Goal: Information Seeking & Learning: Understand process/instructions

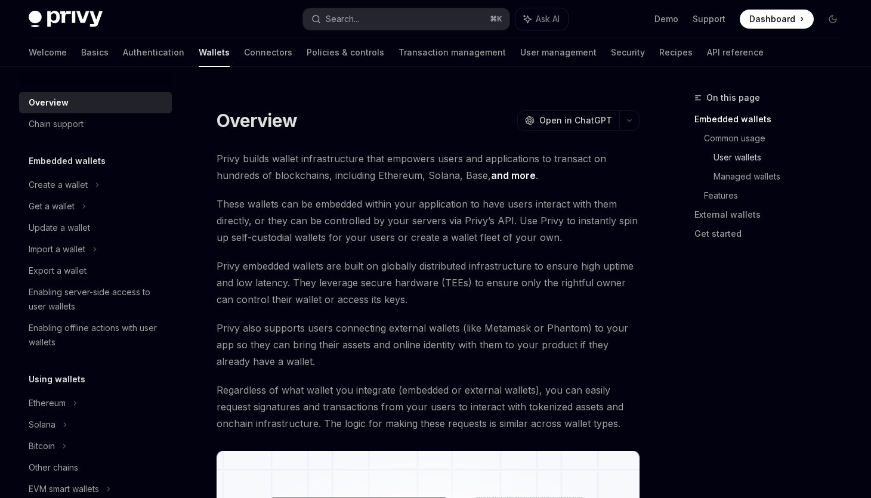
click at [752, 154] on link "User wallets" at bounding box center [782, 157] width 138 height 19
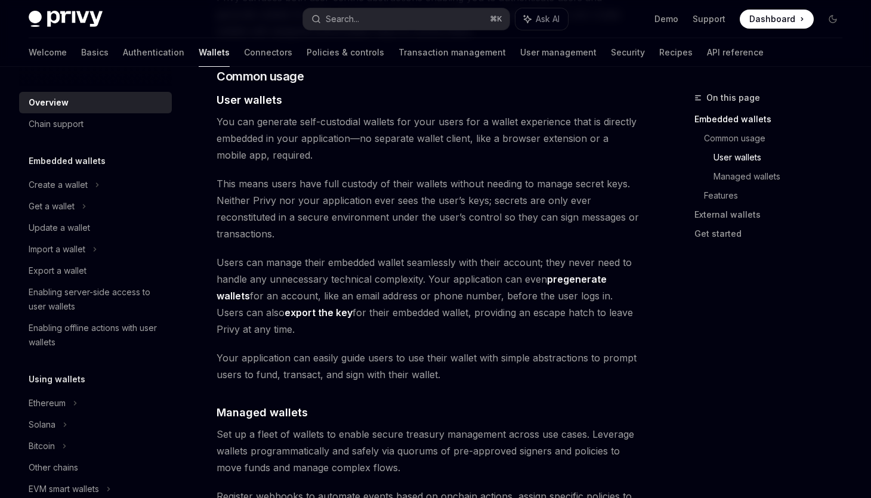
scroll to position [820, 0]
click at [351, 122] on span "You can generate self-custodial wallets for your users for a wallet experience …" at bounding box center [428, 137] width 423 height 50
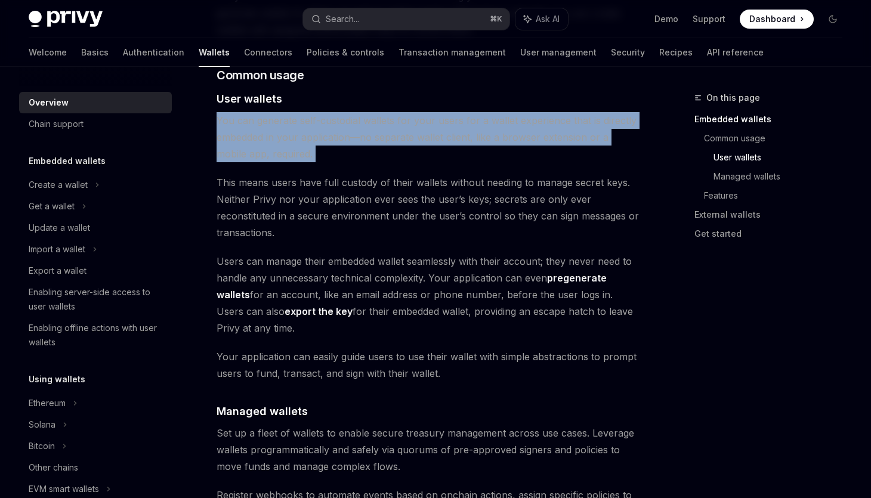
click at [278, 184] on span "This means users have full custody of their wallets without needing to manage s…" at bounding box center [428, 207] width 423 height 67
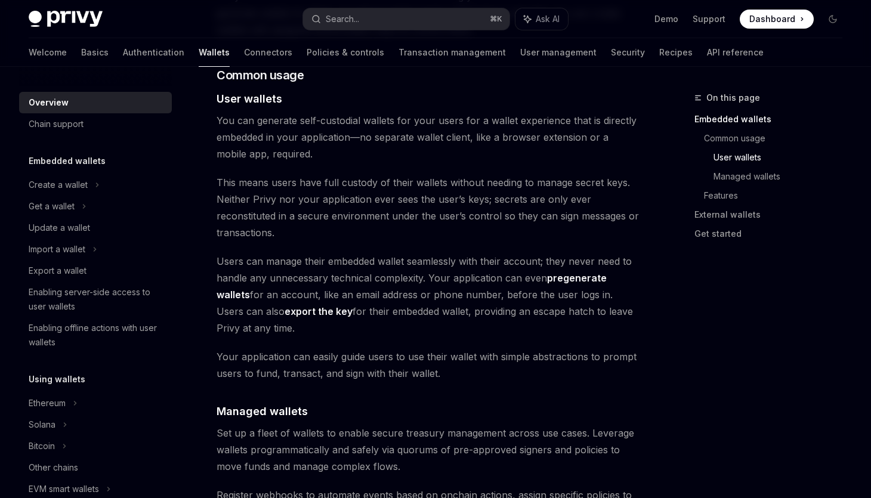
click at [278, 184] on span "This means users have full custody of their wallets without needing to manage s…" at bounding box center [428, 207] width 423 height 67
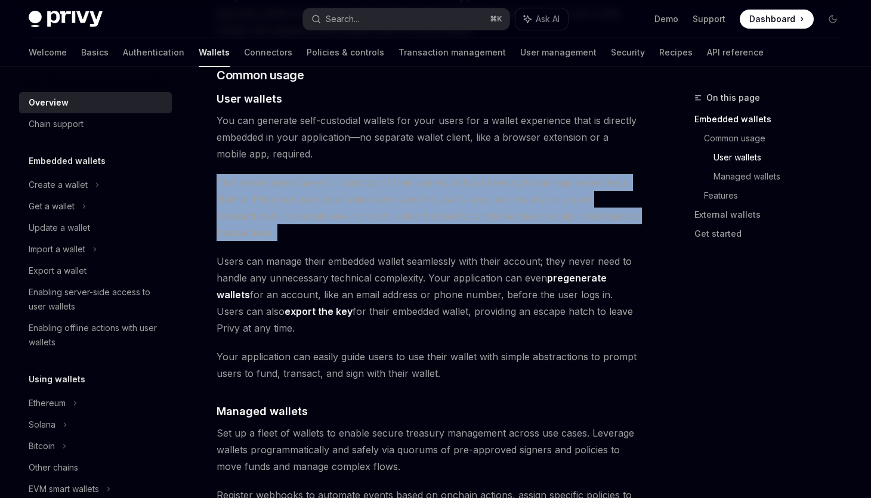
click at [299, 265] on span "Users can manage their embedded wallet seamlessly with their account; they neve…" at bounding box center [428, 295] width 423 height 84
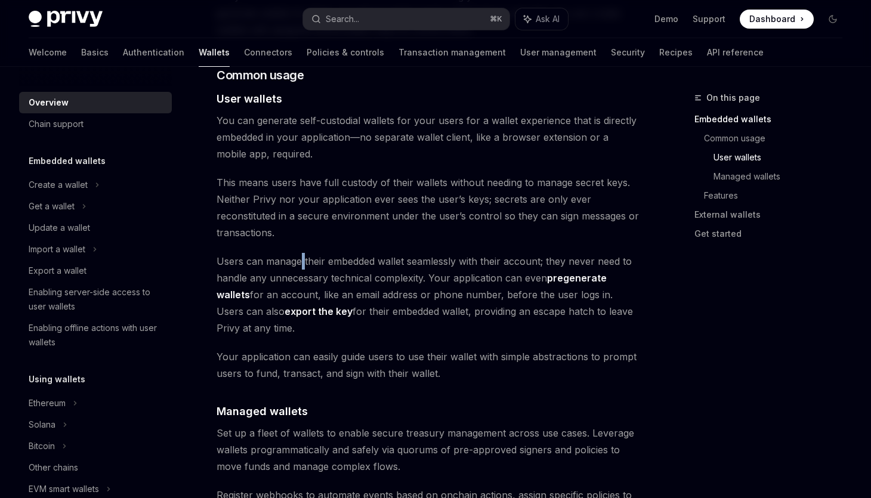
click at [299, 265] on span "Users can manage their embedded wallet seamlessly with their account; they neve…" at bounding box center [428, 295] width 423 height 84
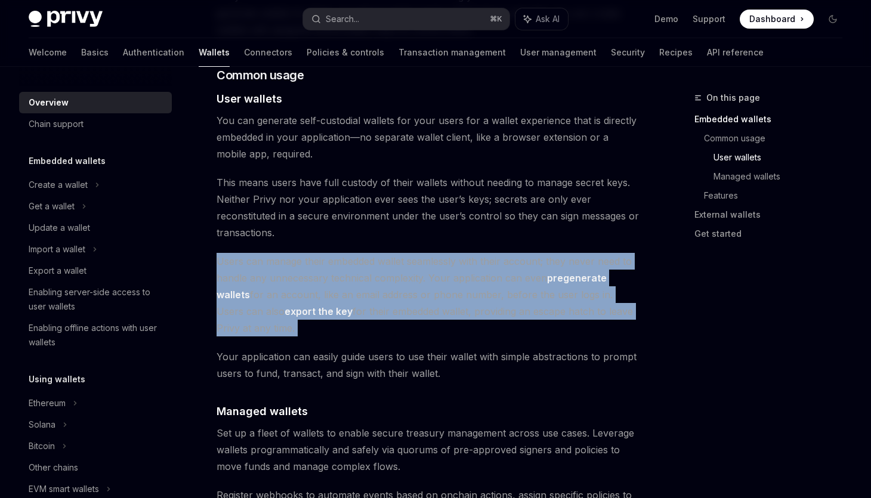
click at [311, 317] on span "Users can manage their embedded wallet seamlessly with their account; they neve…" at bounding box center [428, 295] width 423 height 84
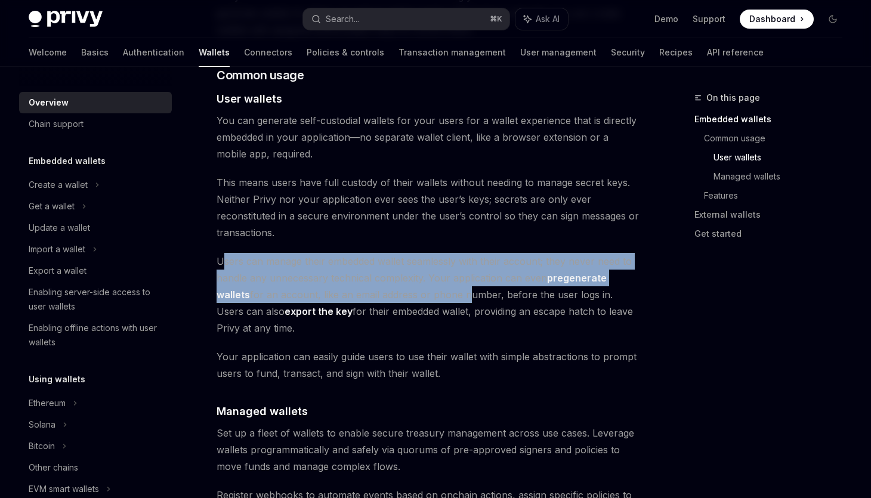
drag, startPoint x: 222, startPoint y: 258, endPoint x: 432, endPoint y: 307, distance: 215.5
click at [431, 306] on span "Users can manage their embedded wallet seamlessly with their account; they neve…" at bounding box center [428, 295] width 423 height 84
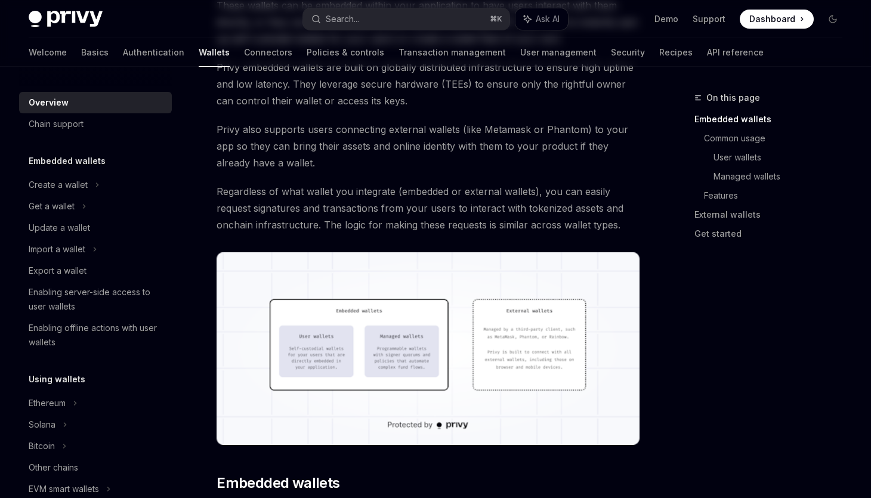
scroll to position [0, 0]
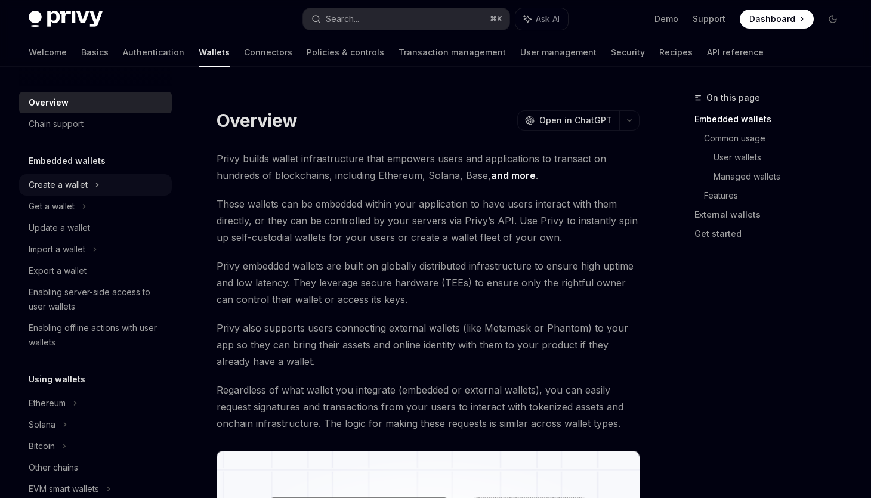
click at [97, 183] on icon at bounding box center [97, 185] width 5 height 14
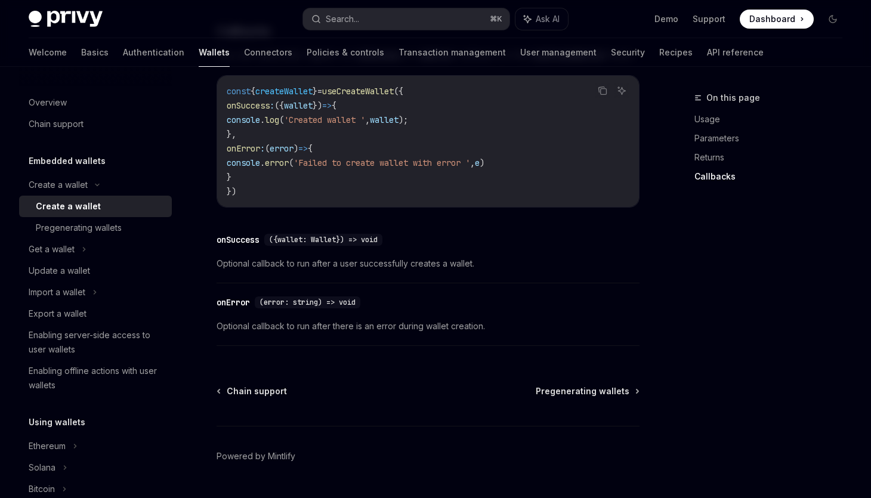
scroll to position [897, 0]
click at [67, 22] on img at bounding box center [66, 19] width 74 height 17
type textarea "*"
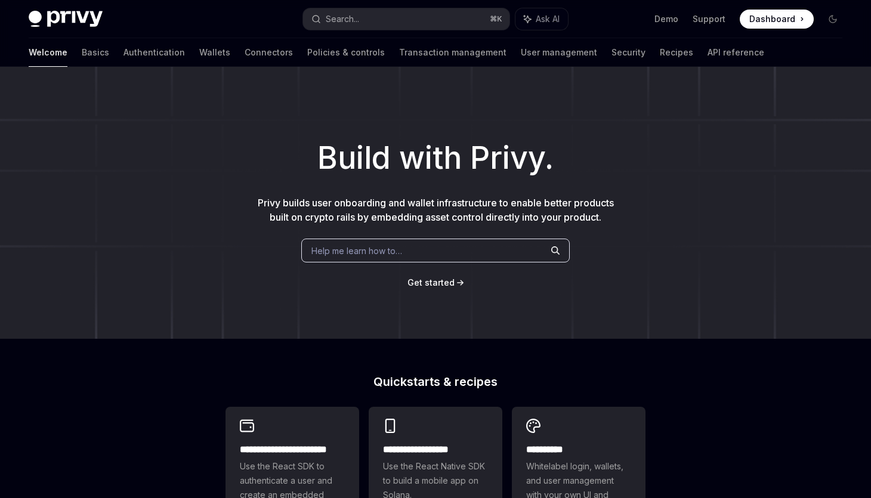
click at [427, 280] on span "Get started" at bounding box center [430, 282] width 47 height 10
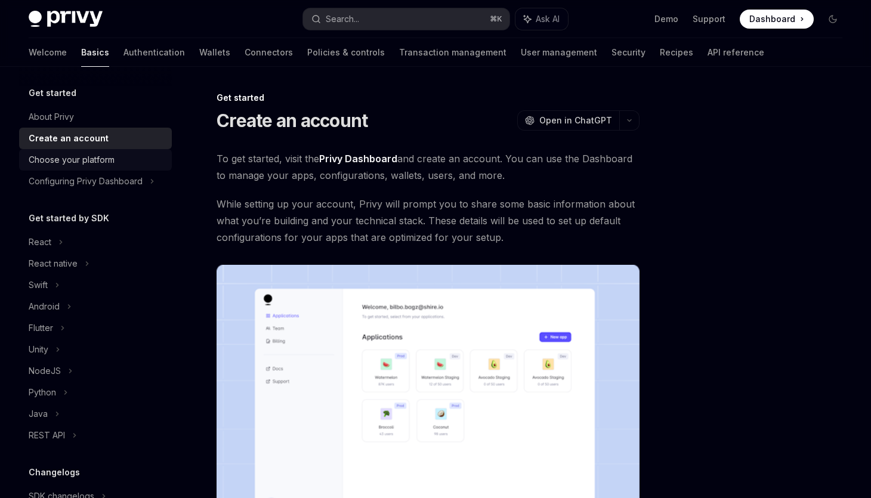
click at [132, 158] on div "Choose your platform" at bounding box center [97, 160] width 136 height 14
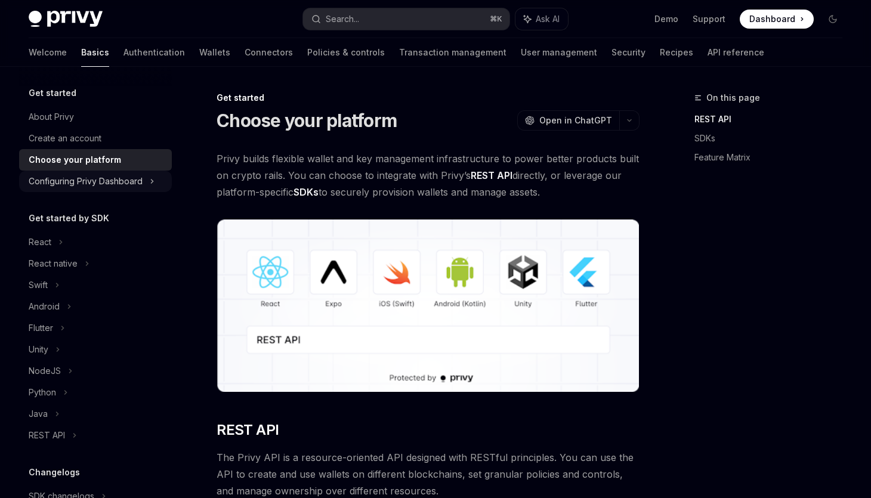
click at [119, 181] on div "Configuring Privy Dashboard" at bounding box center [86, 181] width 114 height 14
type textarea "*"
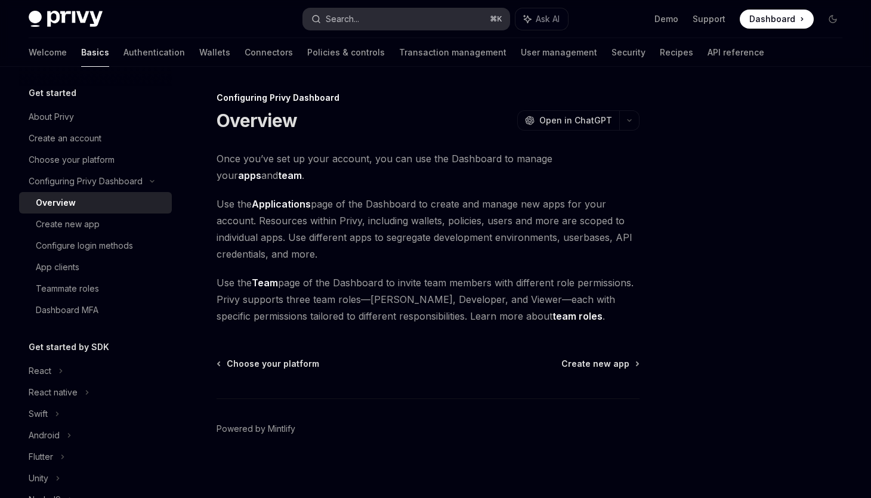
click at [364, 14] on button "Search... ⌘ K" at bounding box center [406, 18] width 206 height 21
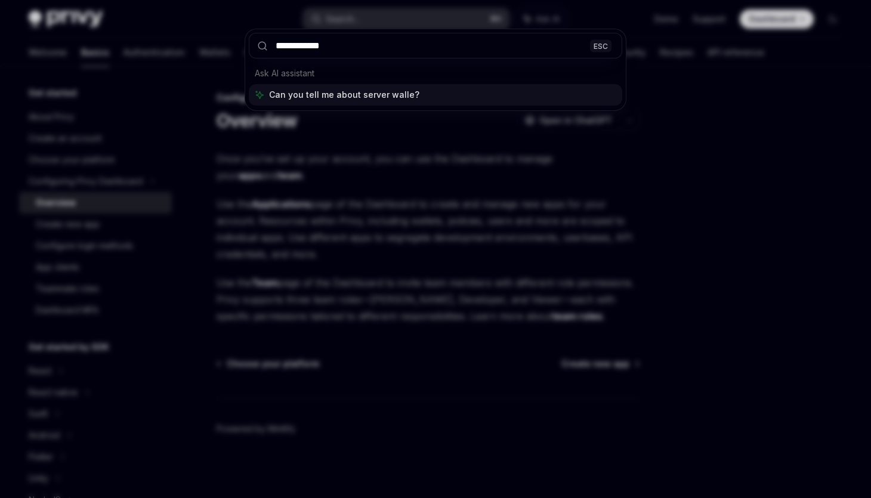
type input "**********"
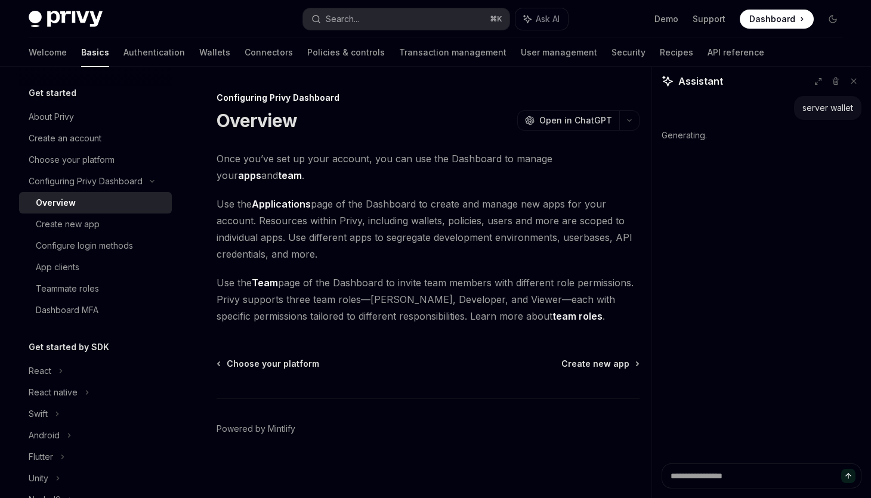
scroll to position [4, 0]
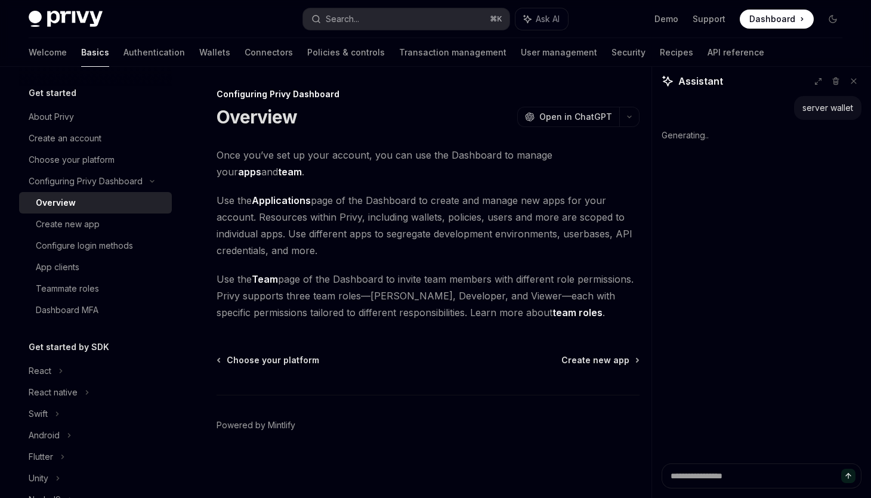
type textarea "*"
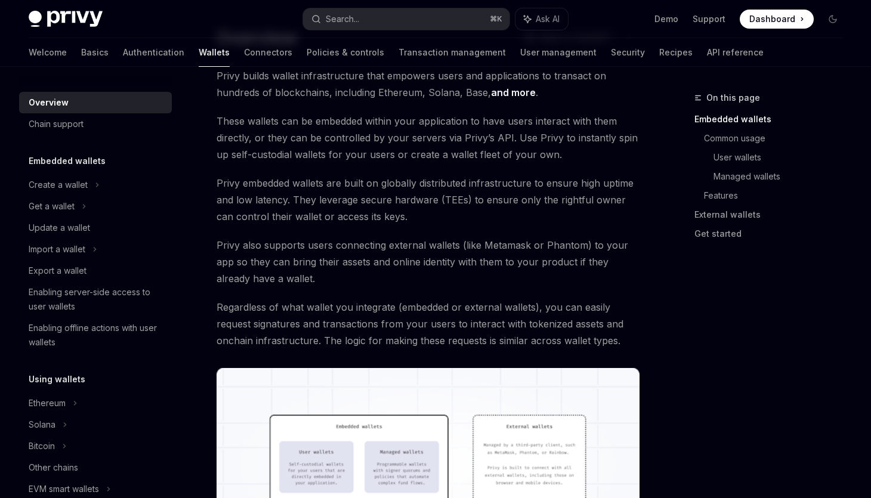
scroll to position [86, 0]
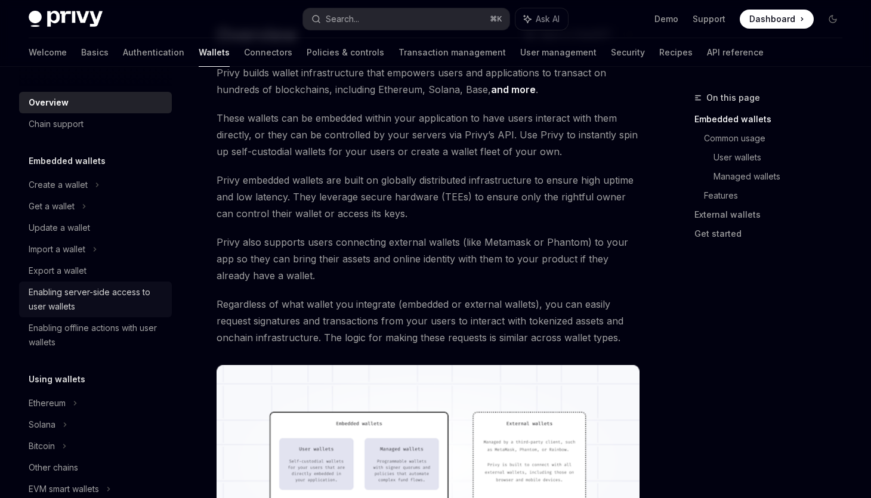
click at [141, 293] on div "Enabling server-side access to user wallets" at bounding box center [97, 299] width 136 height 29
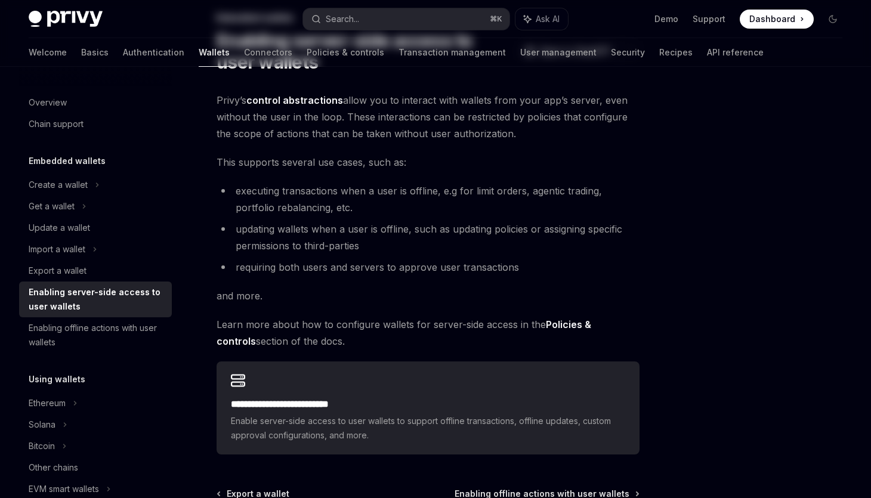
scroll to position [214, 0]
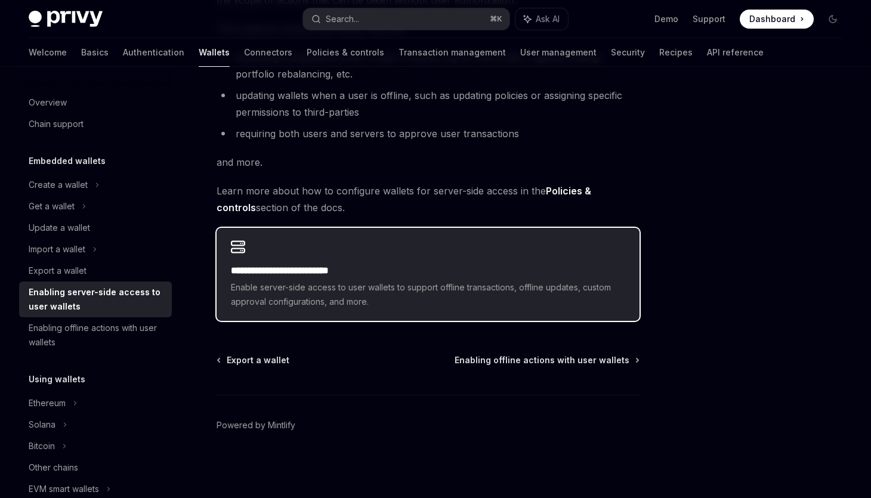
click at [366, 301] on span "Enable server-side access to user wallets to support offline transactions, offl…" at bounding box center [428, 294] width 394 height 29
type textarea "*"
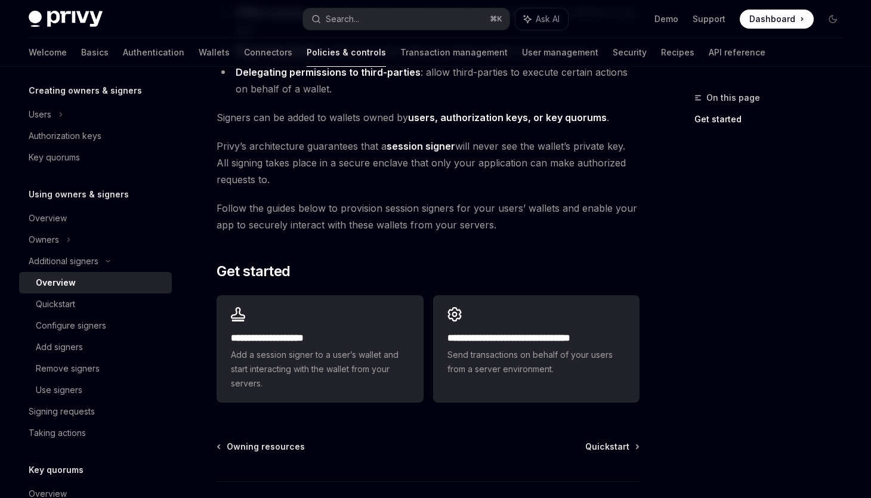
scroll to position [295, 0]
